Goal: Task Accomplishment & Management: Manage account settings

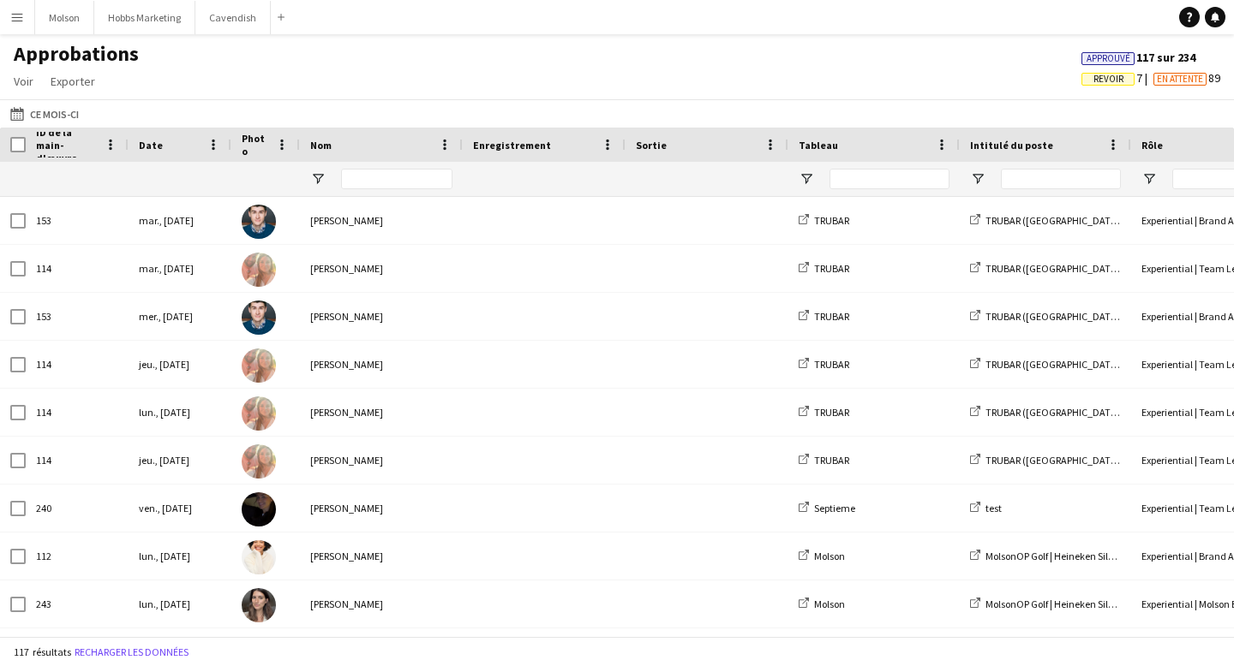
type input "**********"
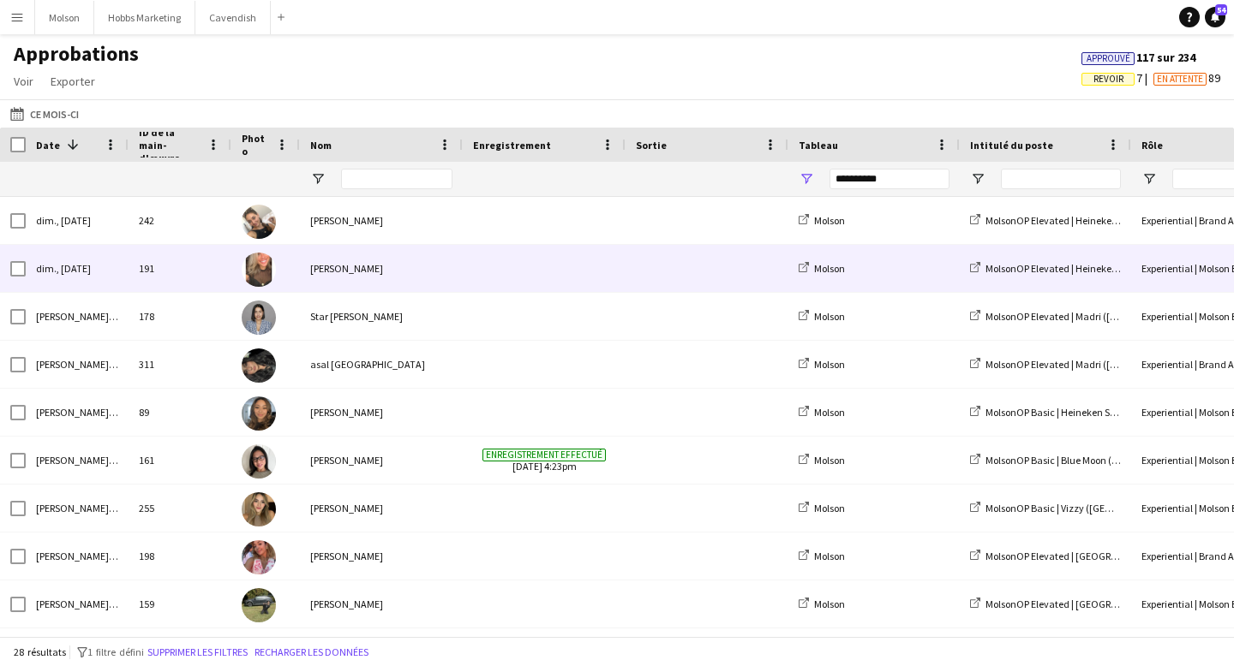
click at [338, 266] on div "[PERSON_NAME]" at bounding box center [381, 268] width 163 height 47
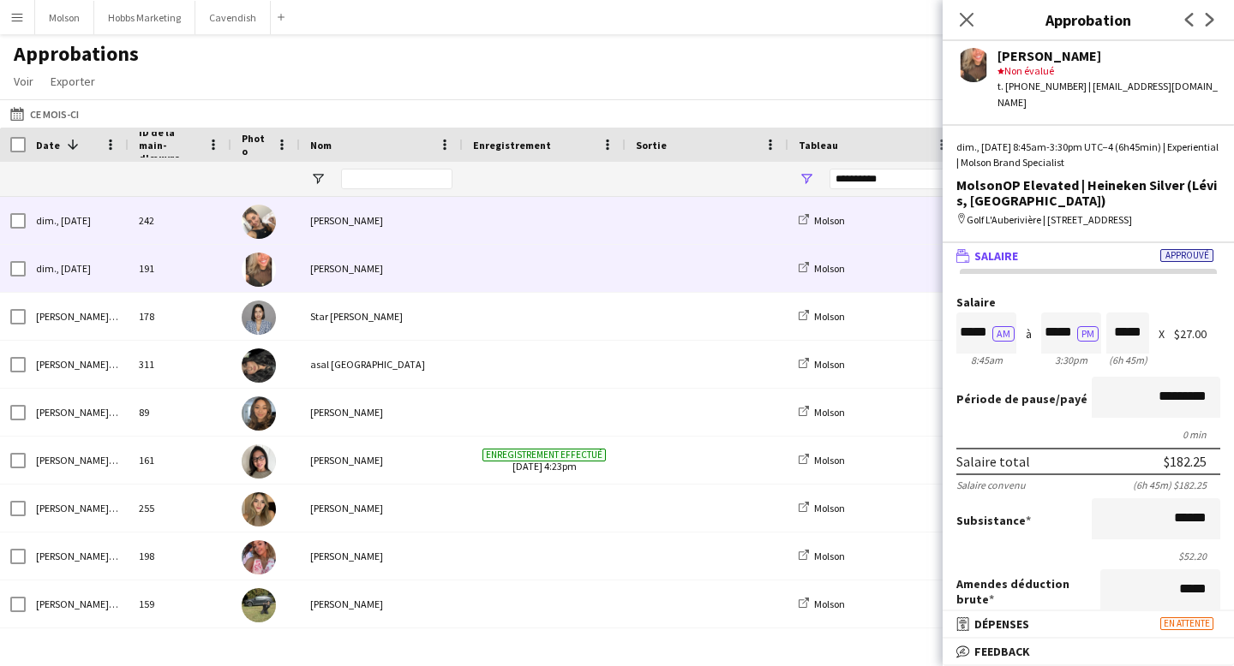
click at [666, 228] on span at bounding box center [707, 220] width 142 height 47
click at [657, 266] on span at bounding box center [707, 268] width 142 height 47
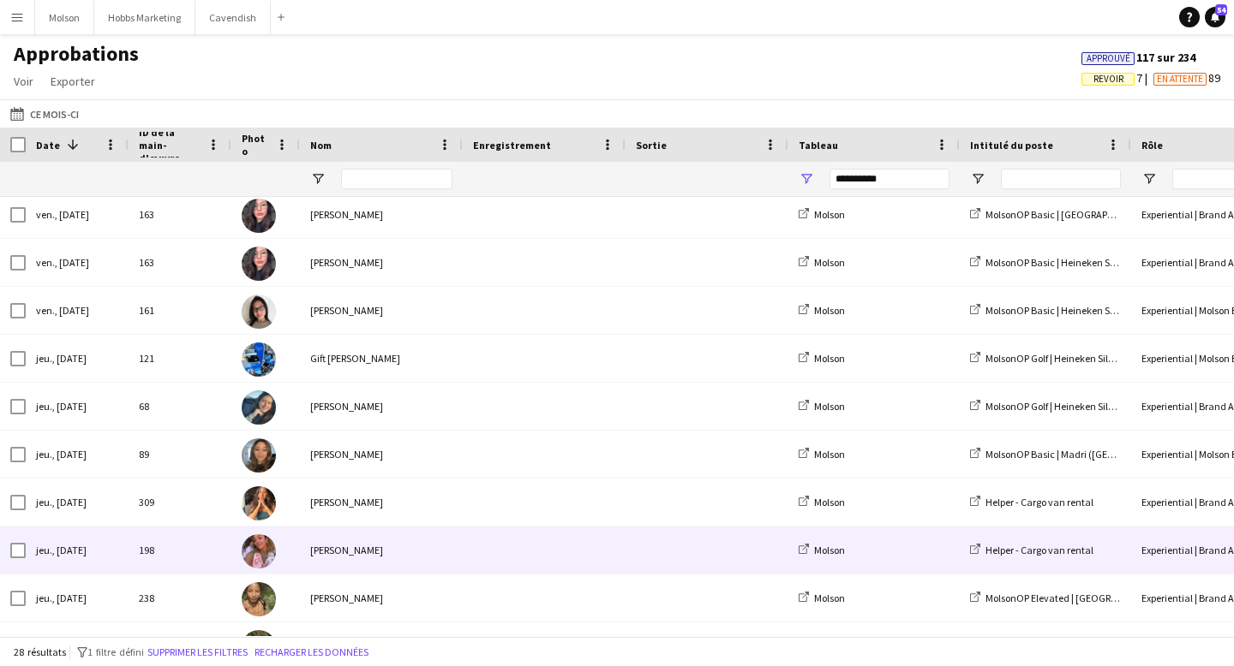
scroll to position [508, 0]
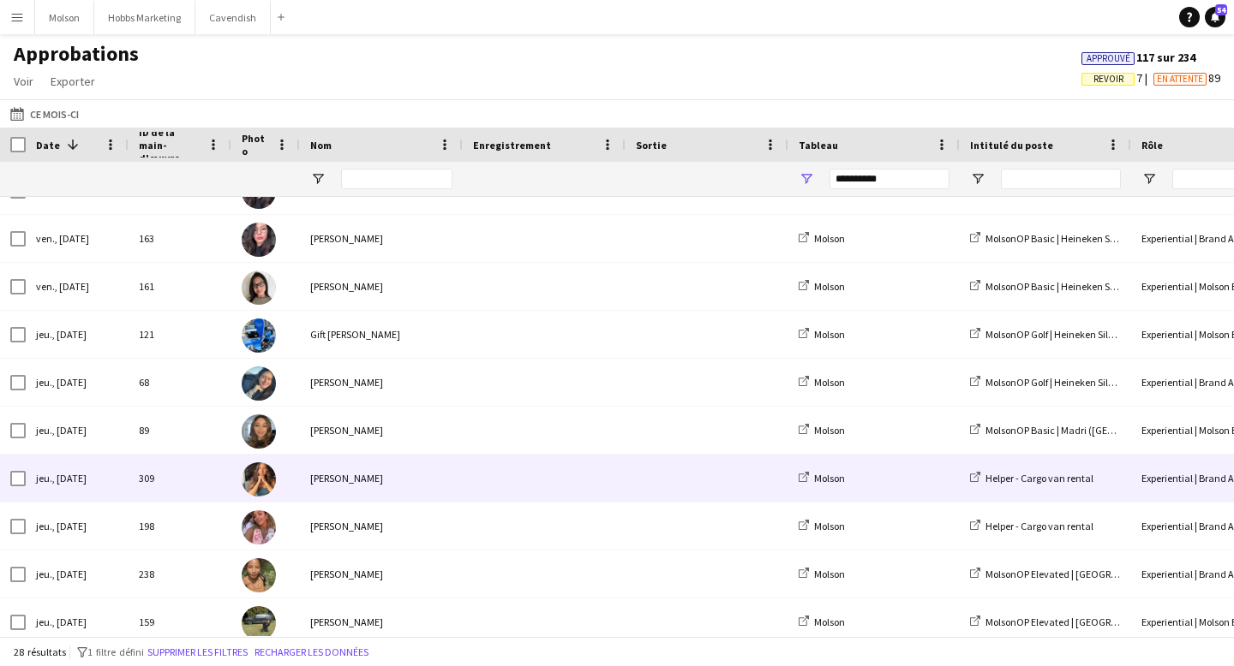
click at [367, 479] on div "[PERSON_NAME]" at bounding box center [381, 478] width 163 height 47
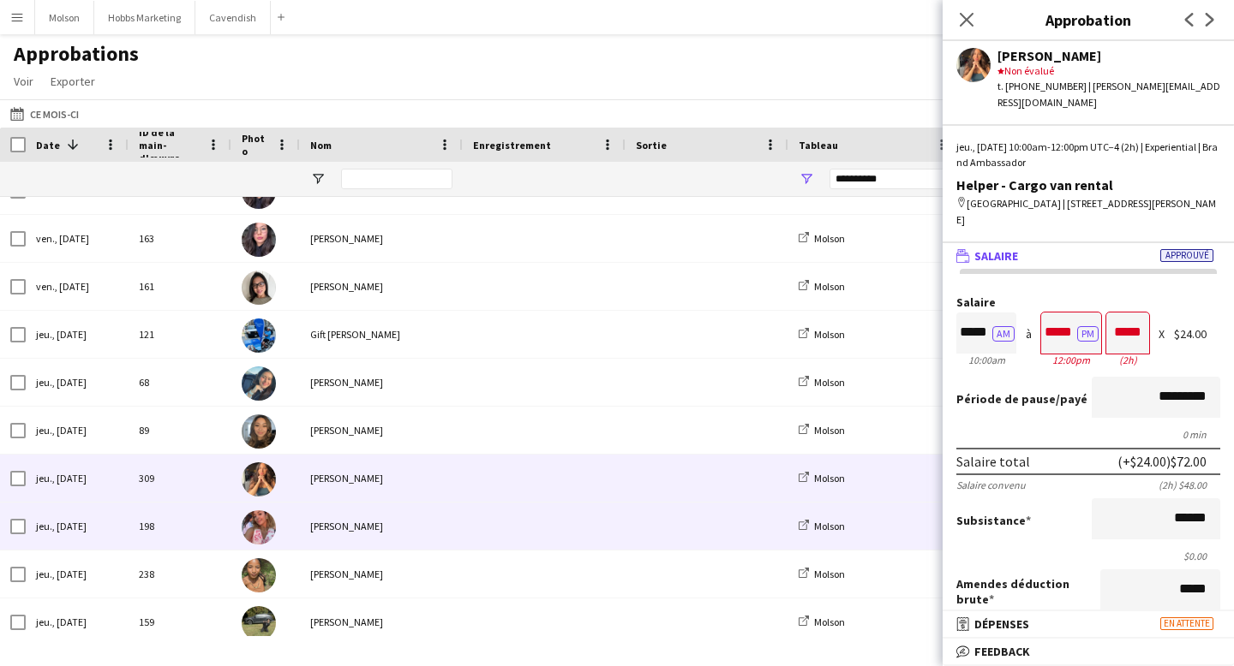
click at [367, 523] on div "[PERSON_NAME]" at bounding box center [381, 526] width 163 height 47
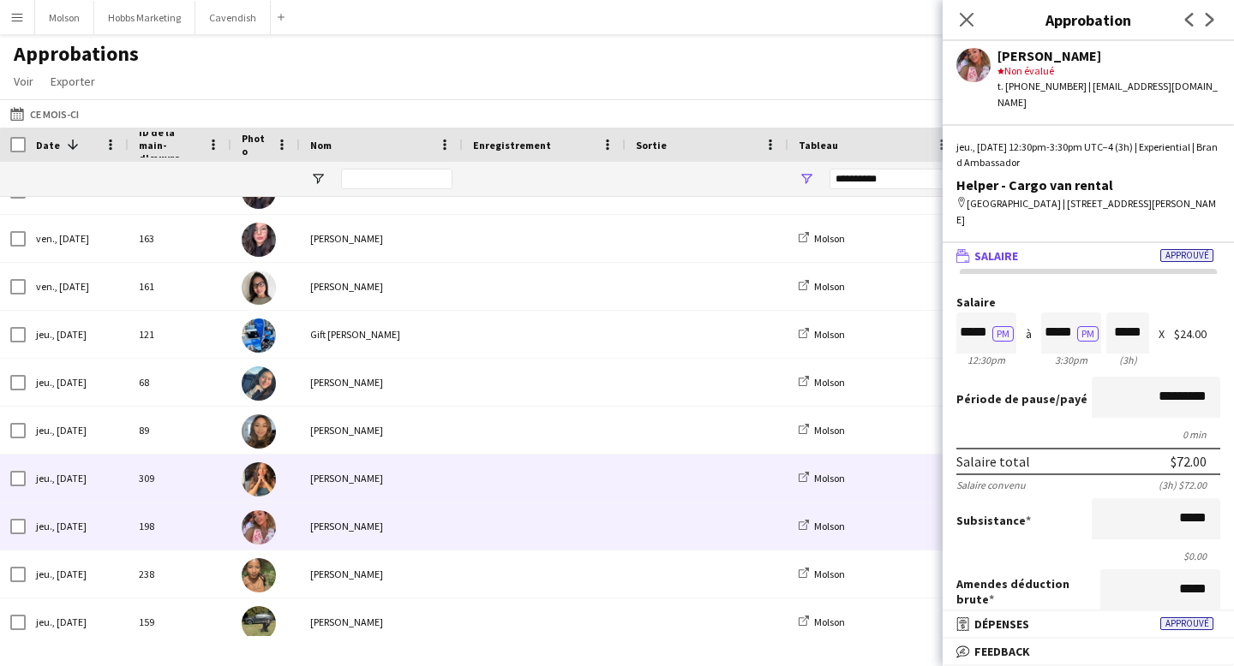
click at [367, 499] on div "[PERSON_NAME]" at bounding box center [381, 478] width 163 height 47
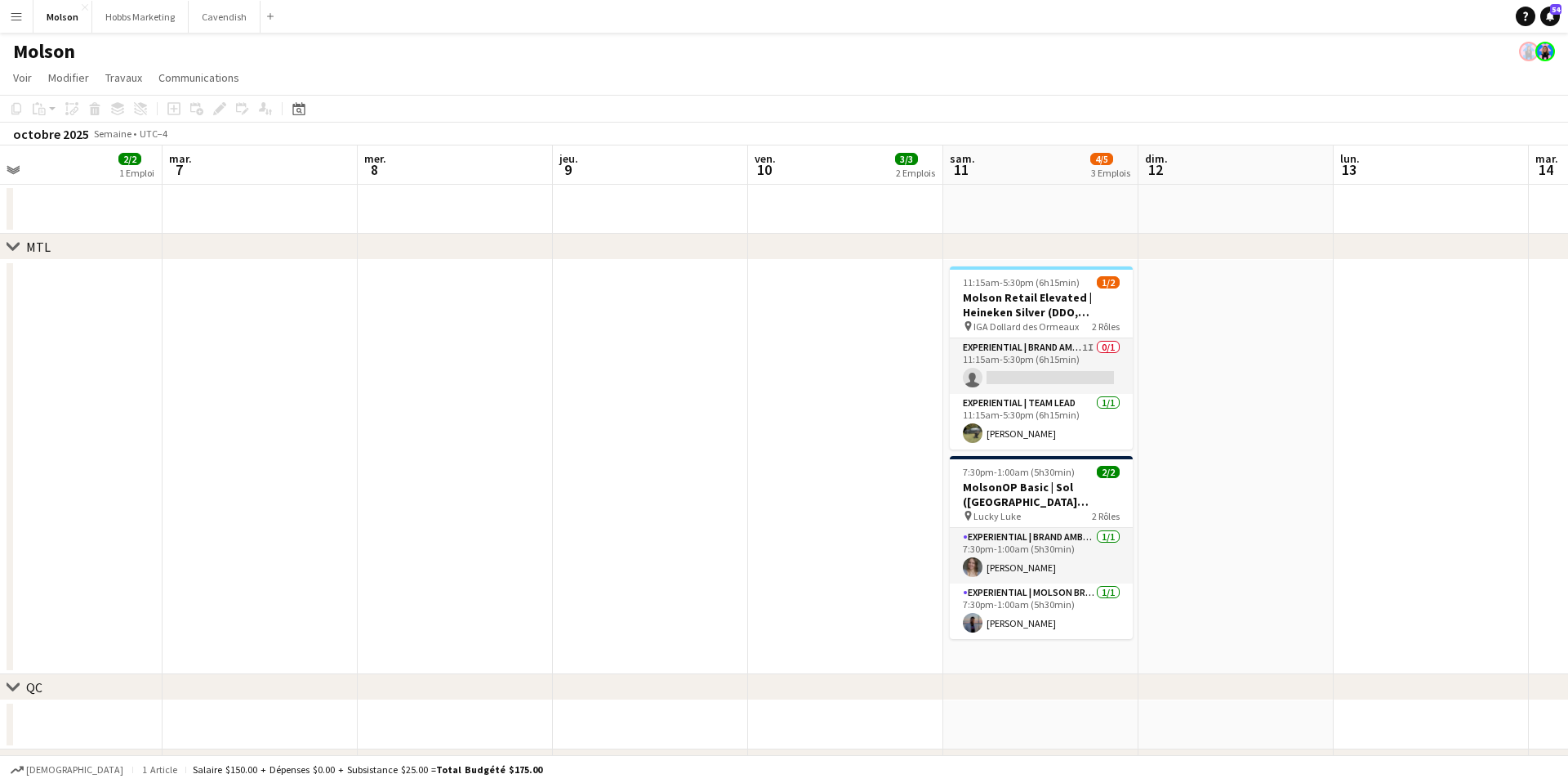
scroll to position [0, 455]
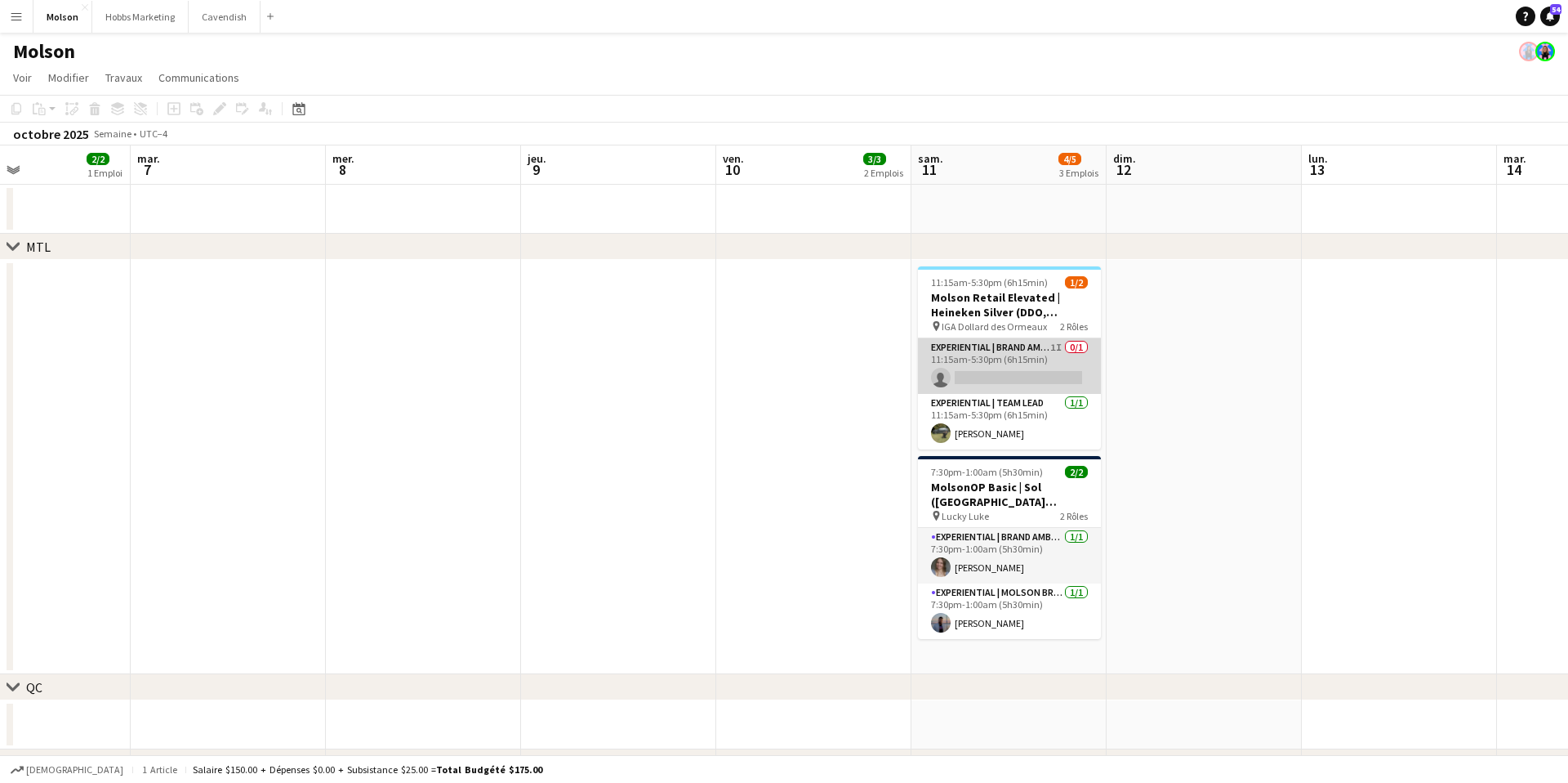
click at [973, 369] on app-card-role "Experiential | Brand Ambassador 1I 0/1 11:15am-5:30pm (6h15min) single-neutral-…" at bounding box center [1009, 366] width 183 height 55
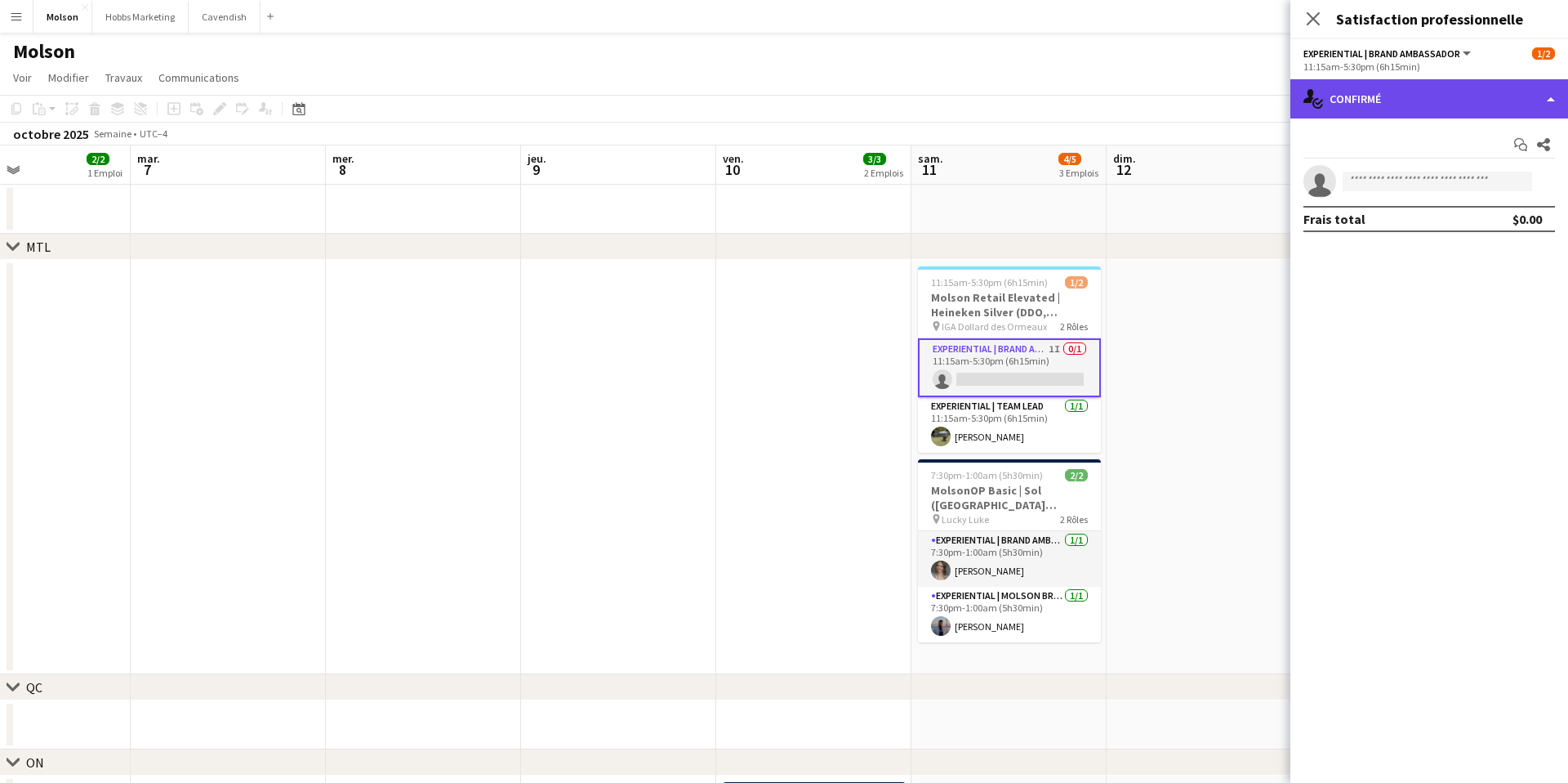
click at [1461, 99] on div "single-neutral-actions-check-2 Confirmé" at bounding box center [1428, 98] width 277 height 39
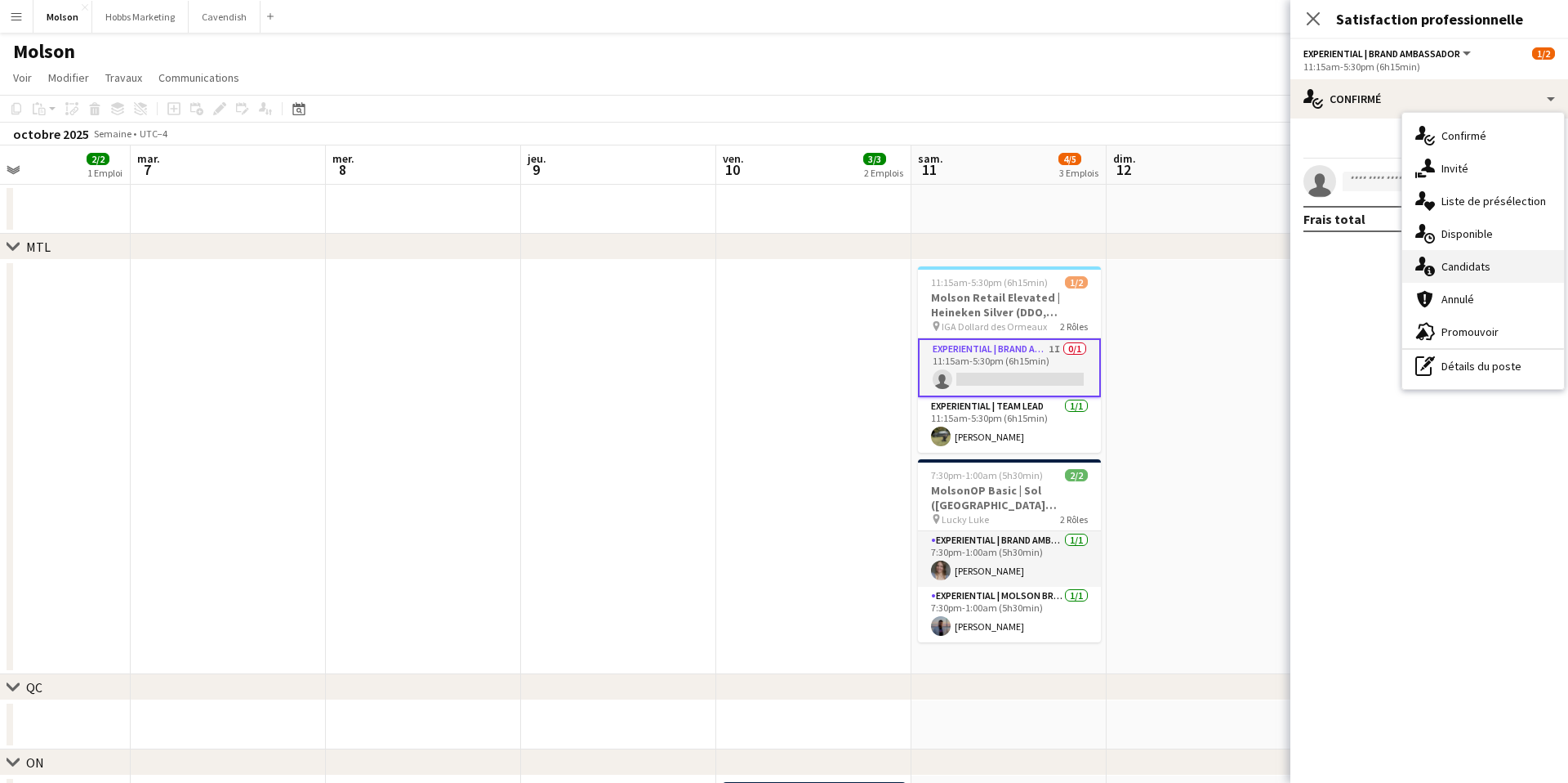
click at [1470, 266] on span "Candidats" at bounding box center [1465, 266] width 49 height 14
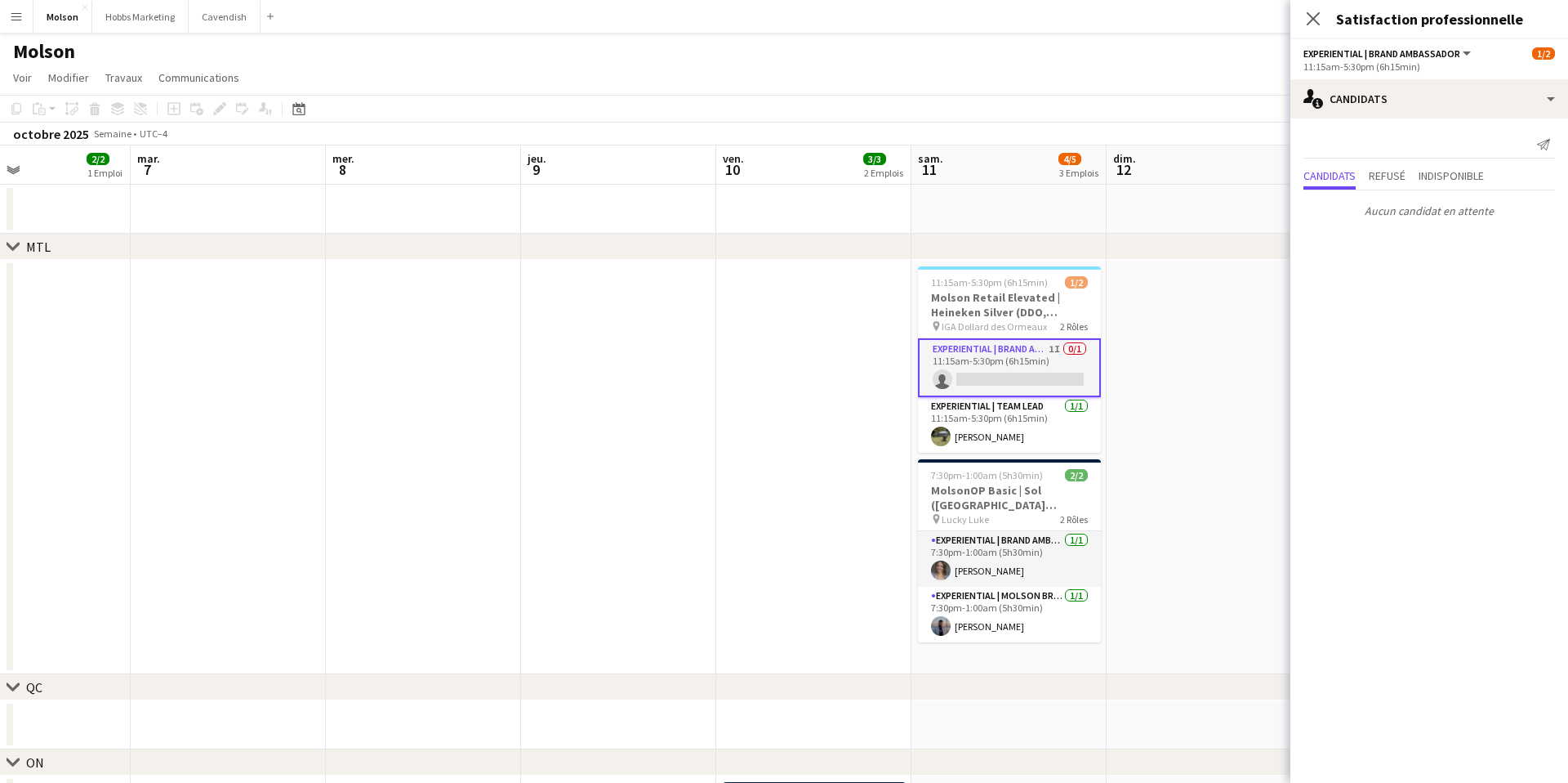
click at [1178, 349] on app-date-cell at bounding box center [1204, 466] width 195 height 414
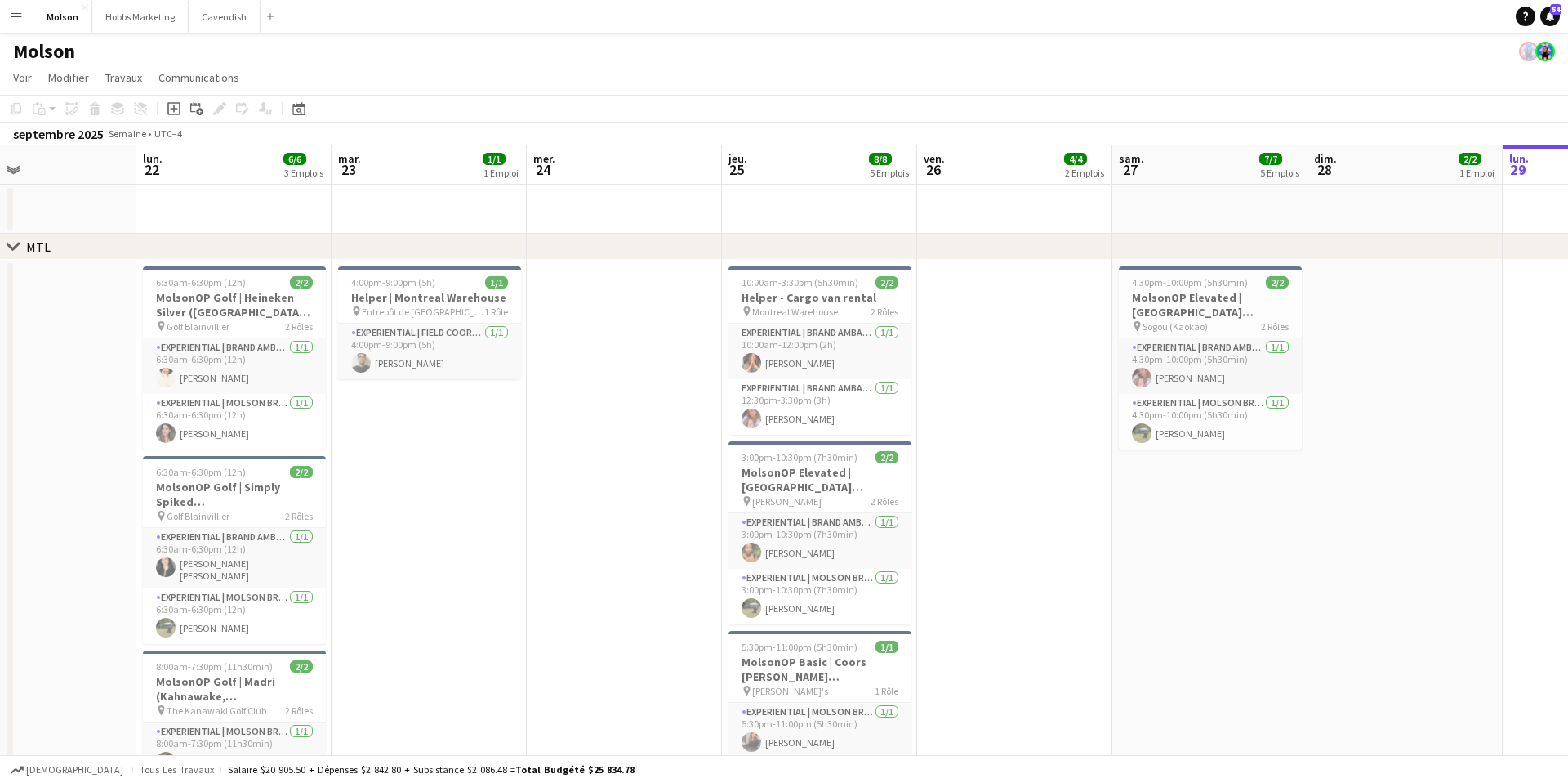
scroll to position [0, 403]
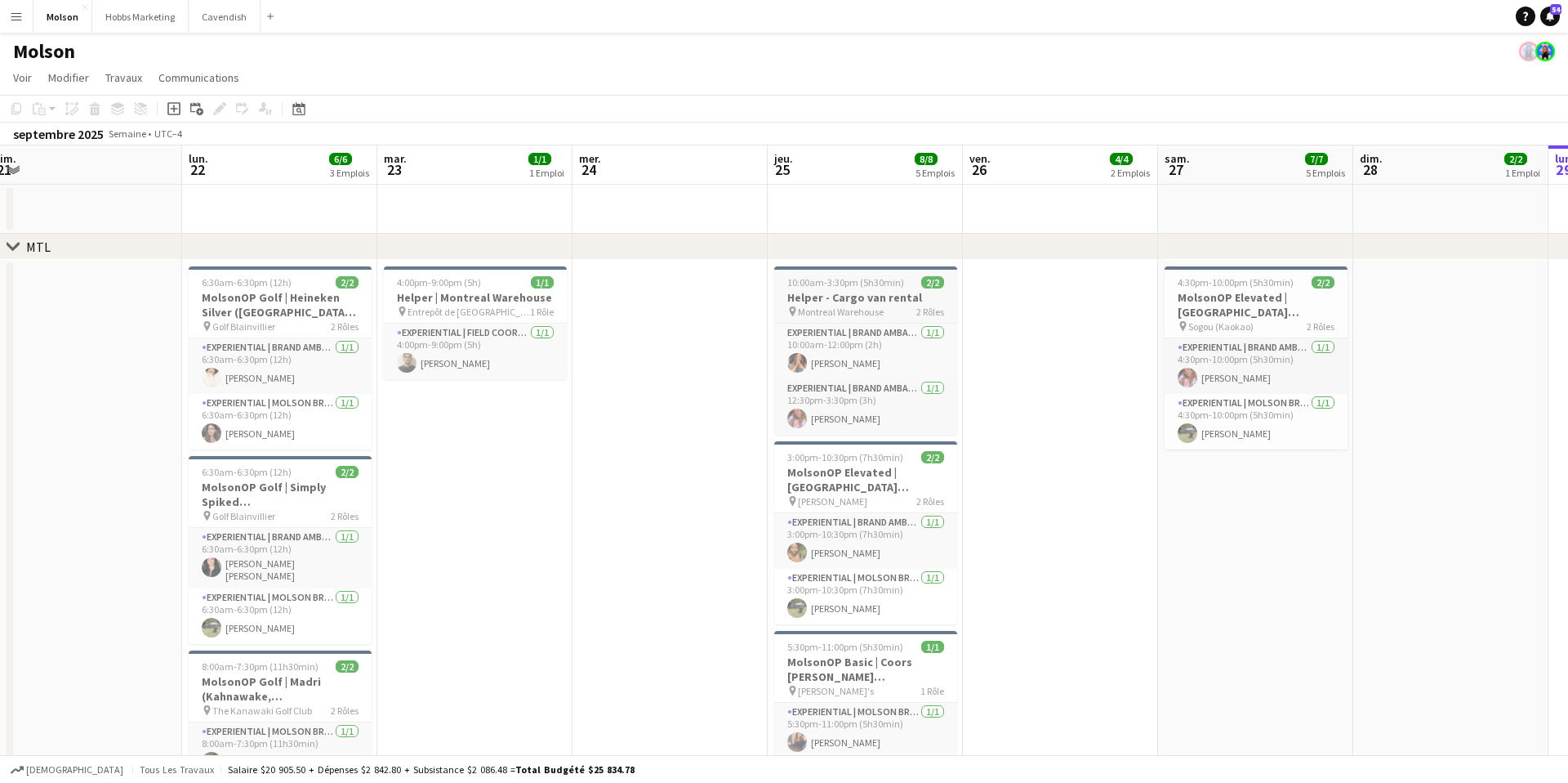
click at [863, 295] on h3 "Helper - Cargo van rental" at bounding box center [865, 297] width 183 height 14
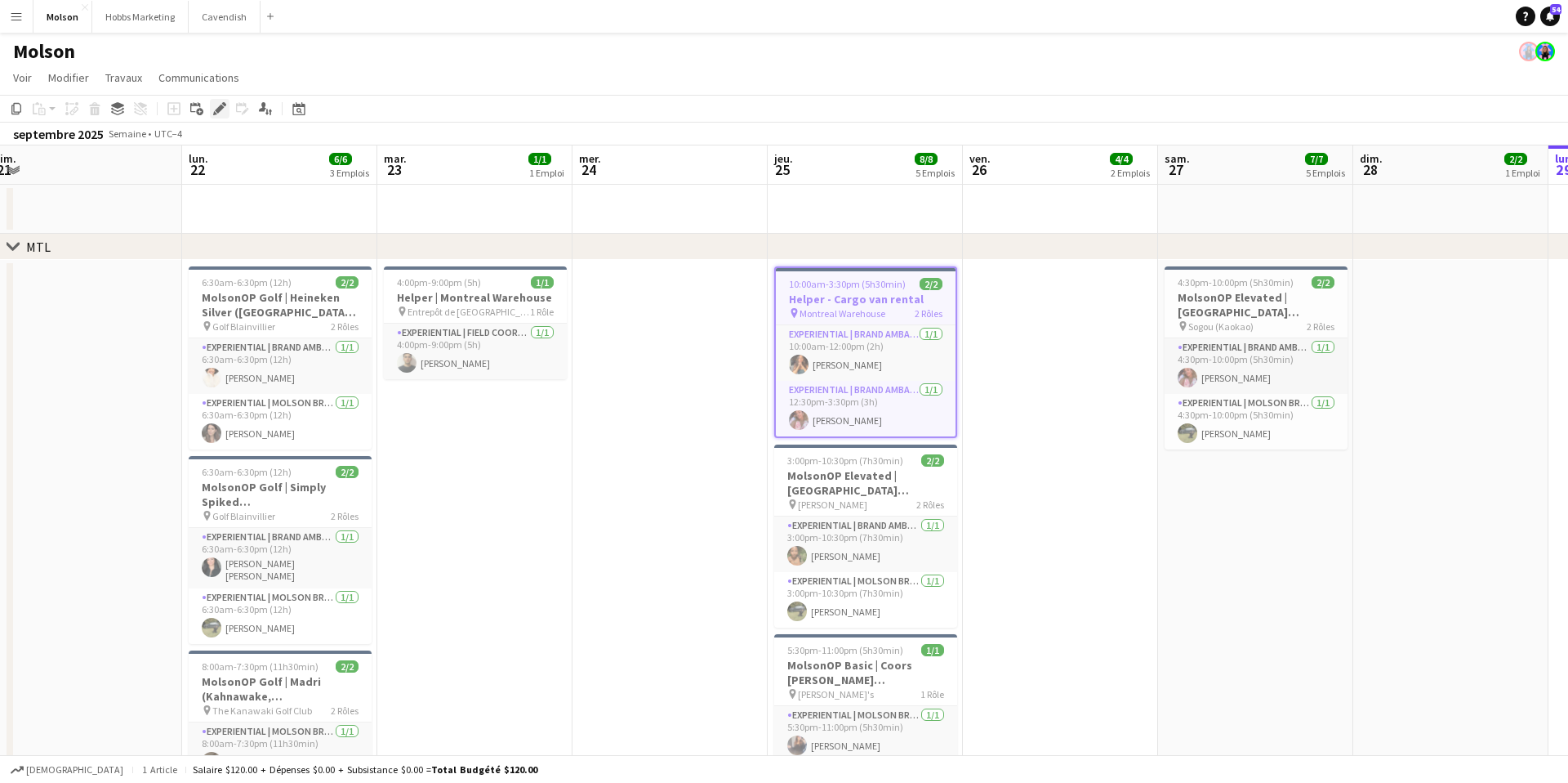
click at [225, 112] on icon "Modifier" at bounding box center [220, 109] width 13 height 13
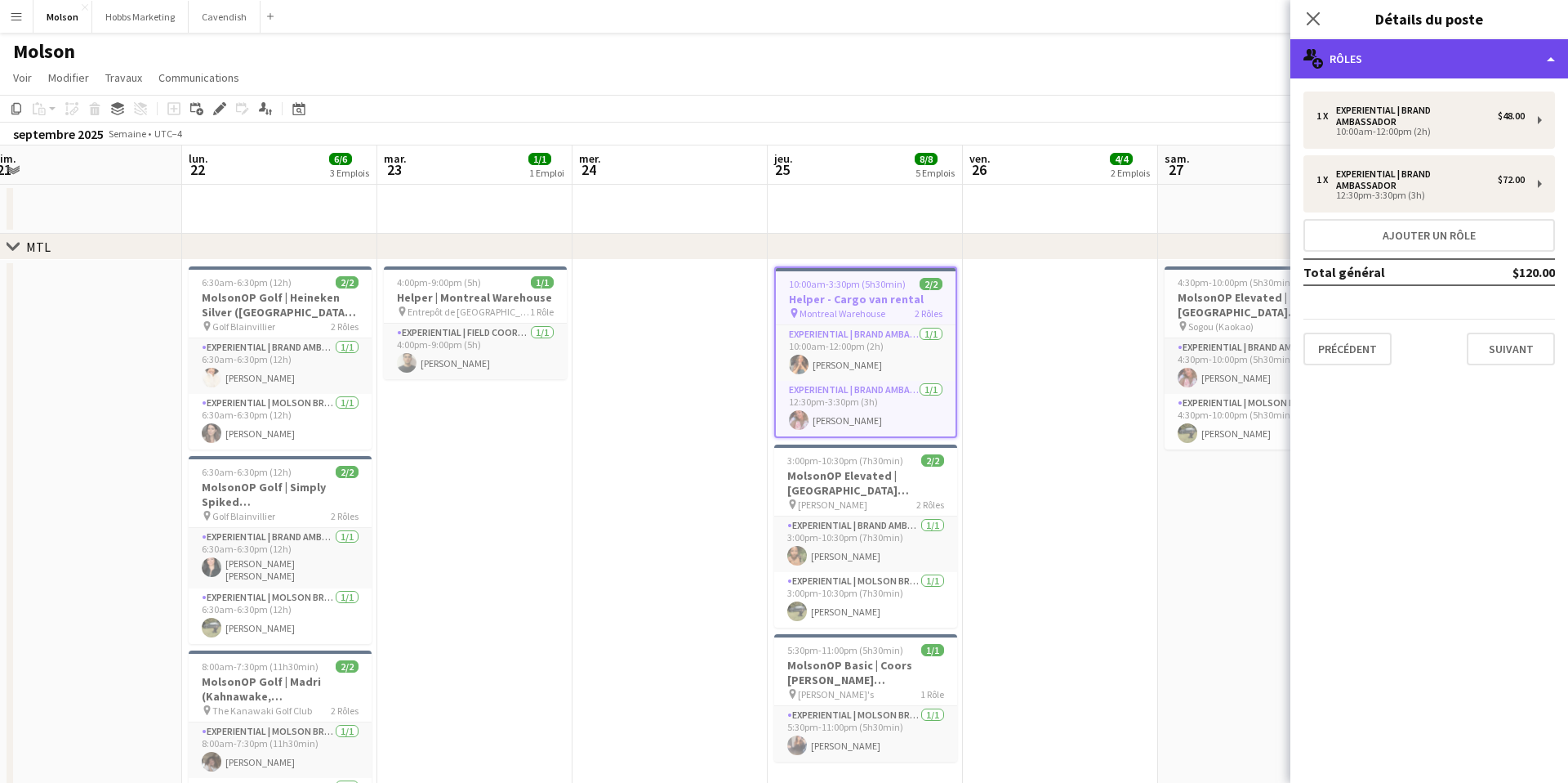
click at [1511, 54] on div "multiple-users-add Rôles" at bounding box center [1428, 58] width 277 height 39
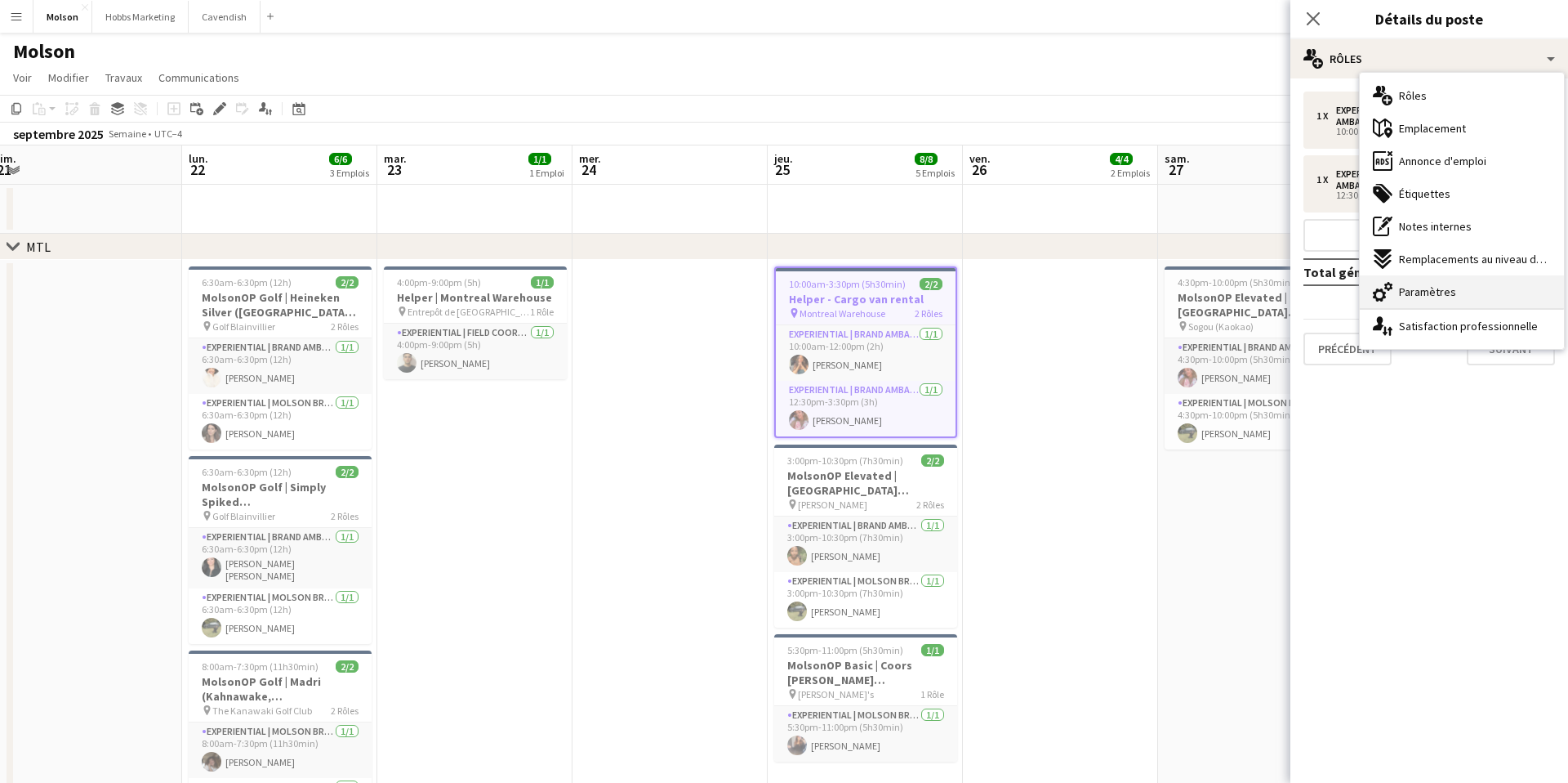
click at [1436, 294] on span "Paramètres" at bounding box center [1427, 291] width 57 height 14
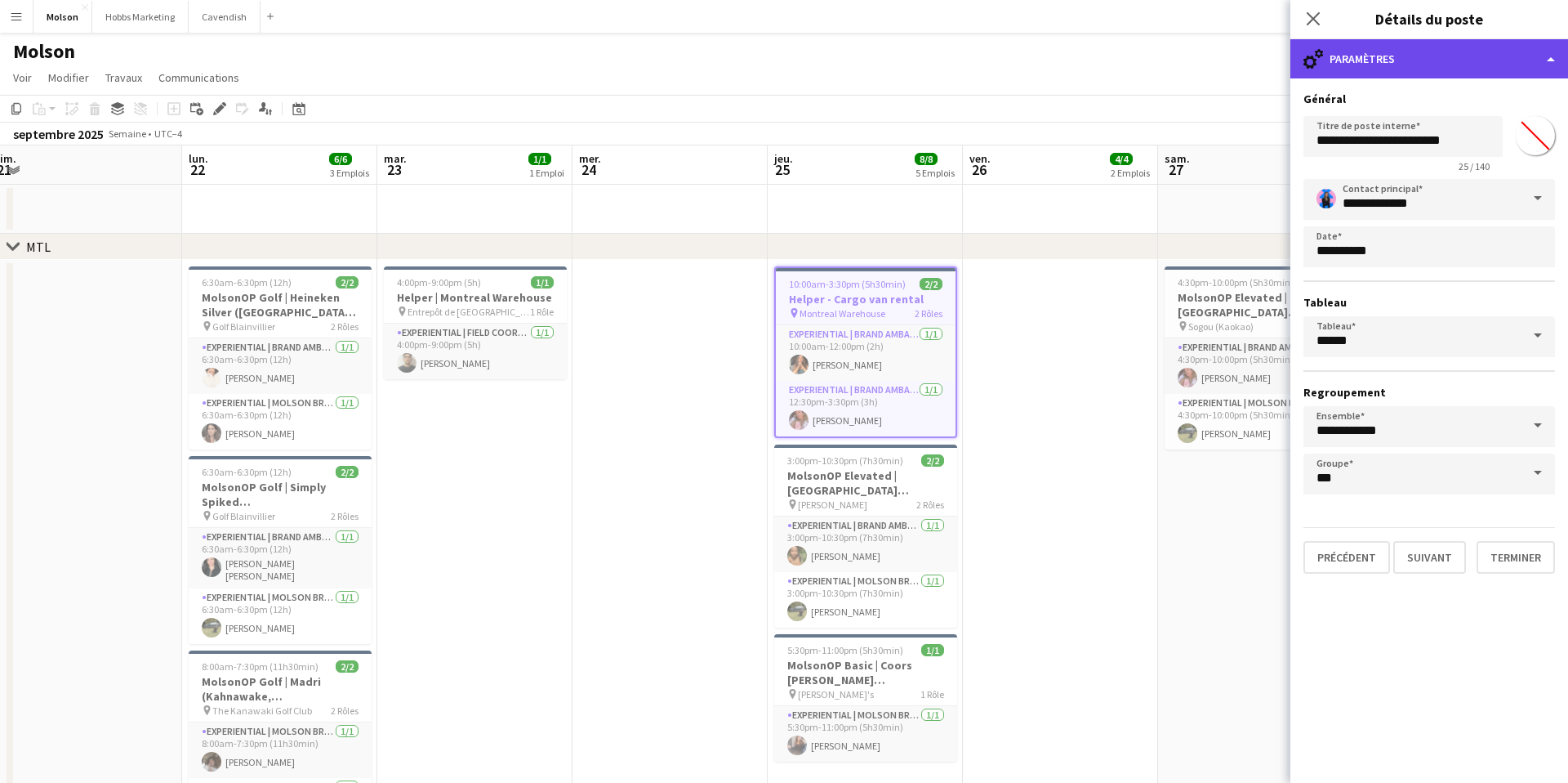
click at [1469, 55] on div "cog-double-3 Paramètres" at bounding box center [1428, 58] width 277 height 39
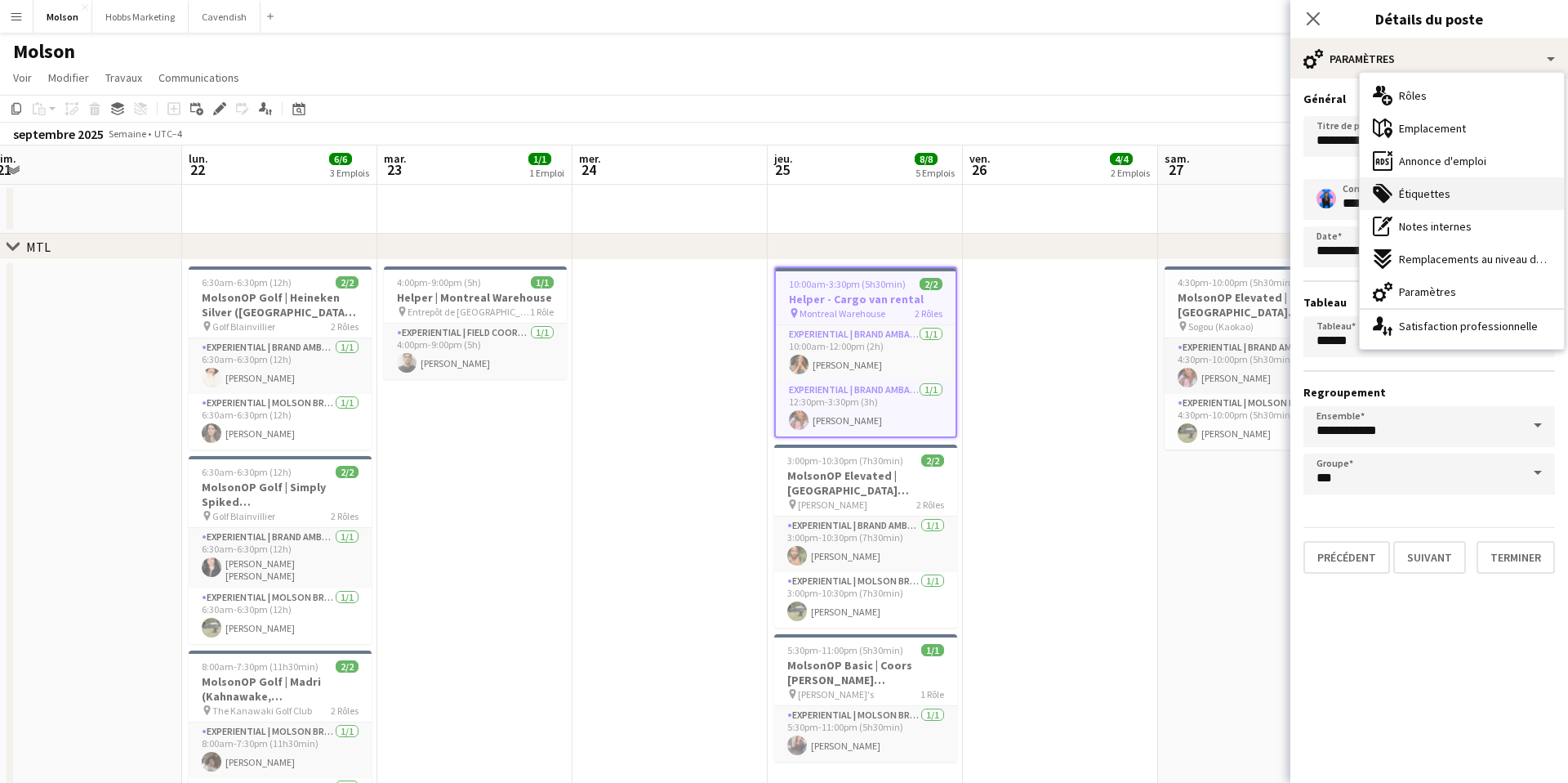
click at [1434, 191] on span "Étiquettes" at bounding box center [1424, 193] width 51 height 14
